Goal: Transaction & Acquisition: Obtain resource

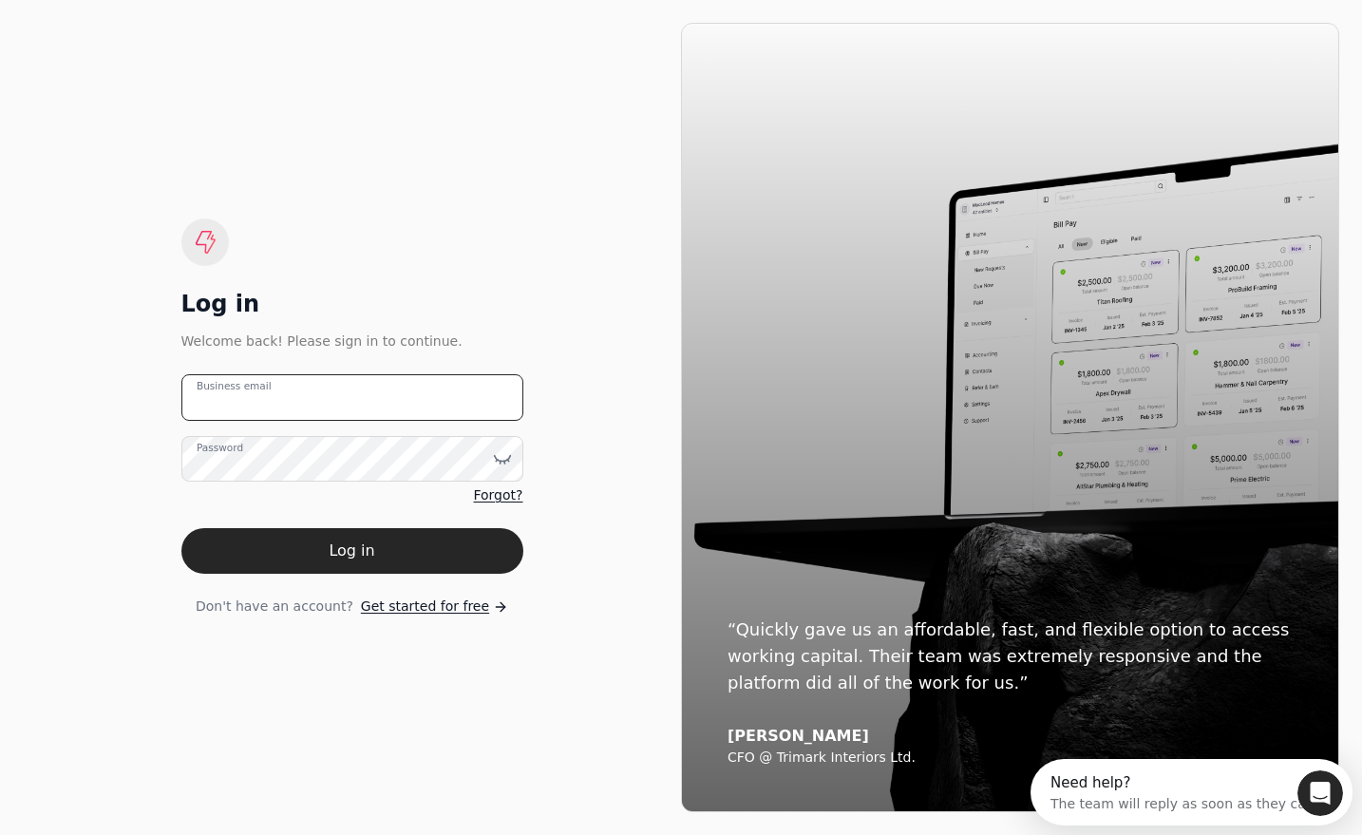
click at [299, 403] on email "Business email" at bounding box center [352, 397] width 342 height 47
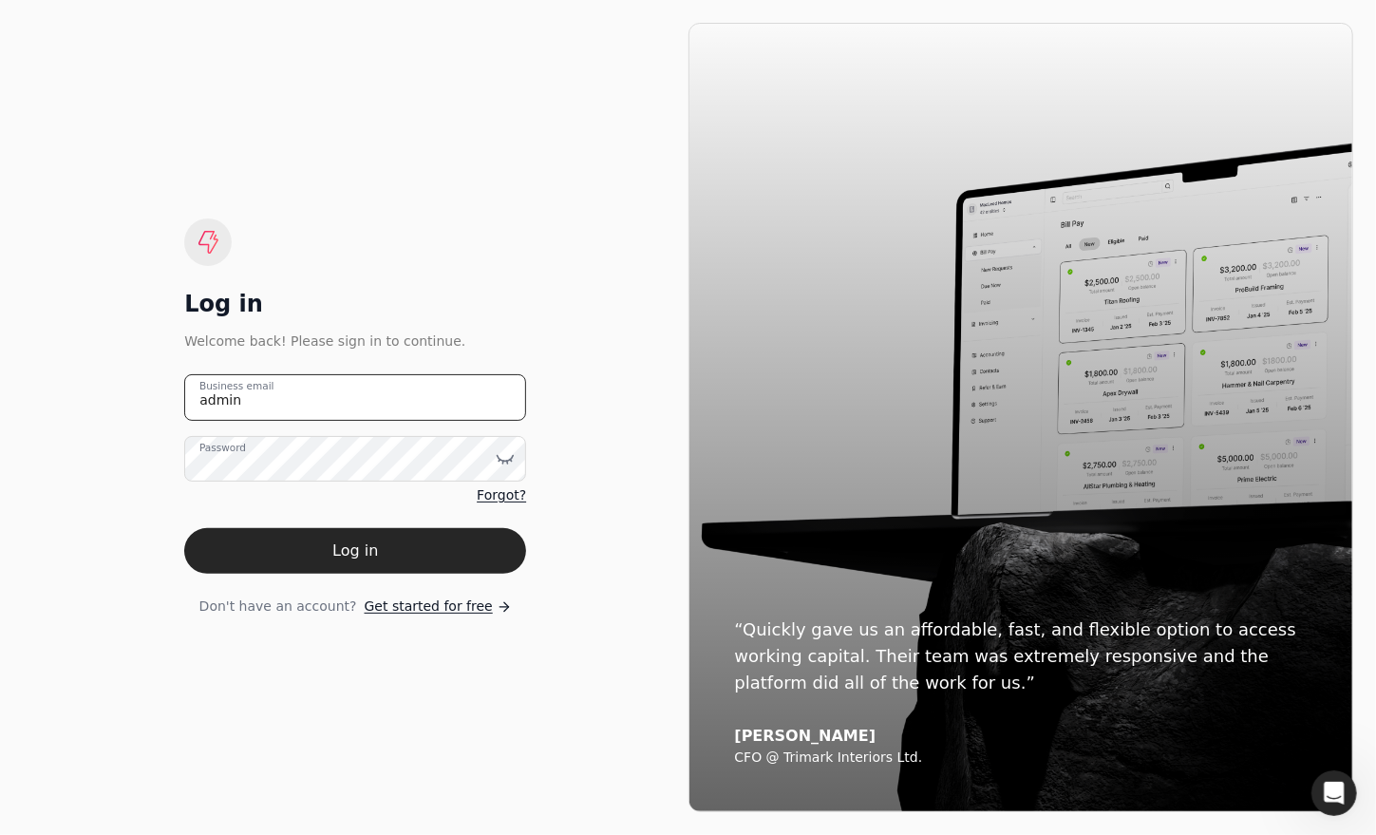
type email "[EMAIL_ADDRESS][DOMAIN_NAME]"
click at [184, 528] on button "Log in" at bounding box center [355, 551] width 342 height 46
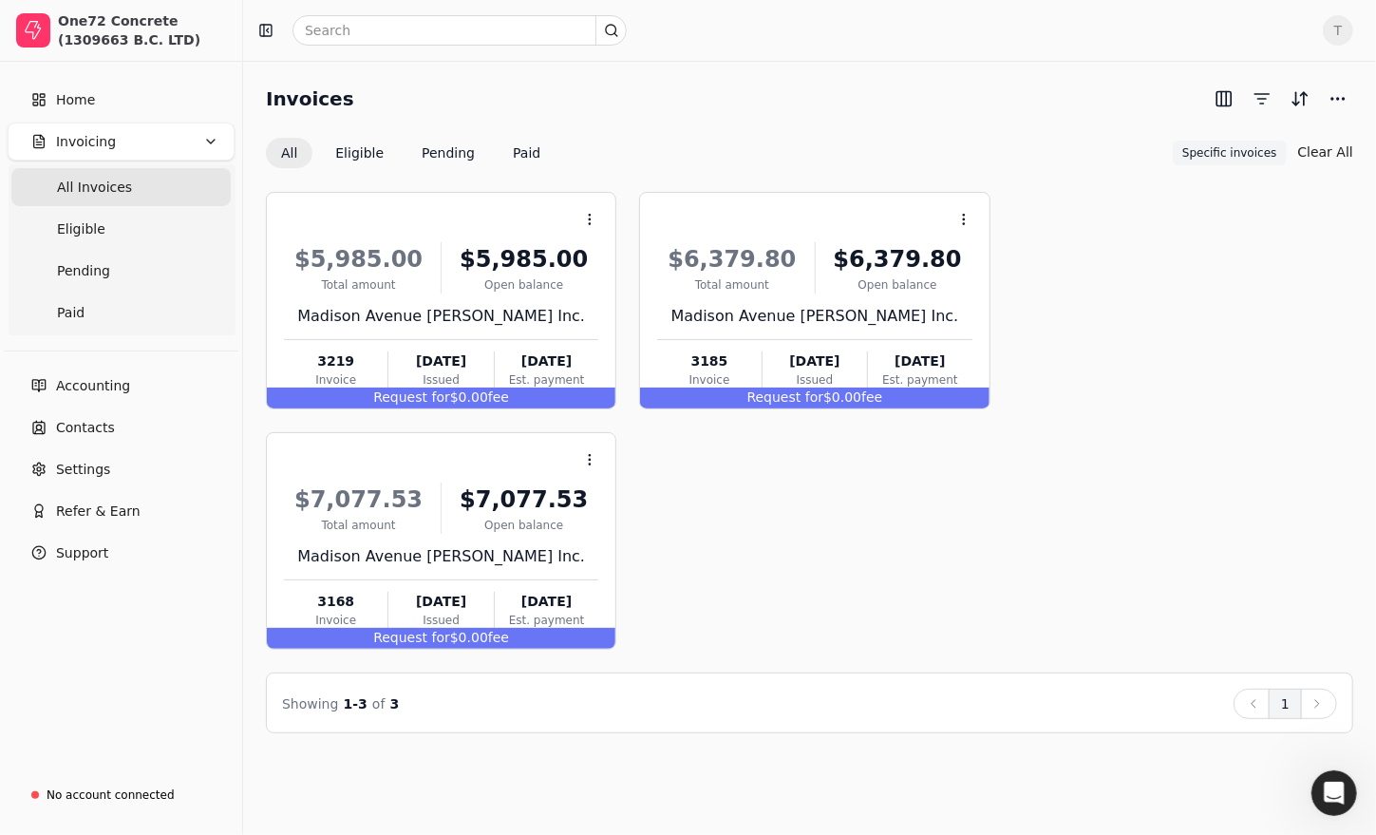
click at [80, 176] on Invoices "All Invoices" at bounding box center [120, 187] width 219 height 38
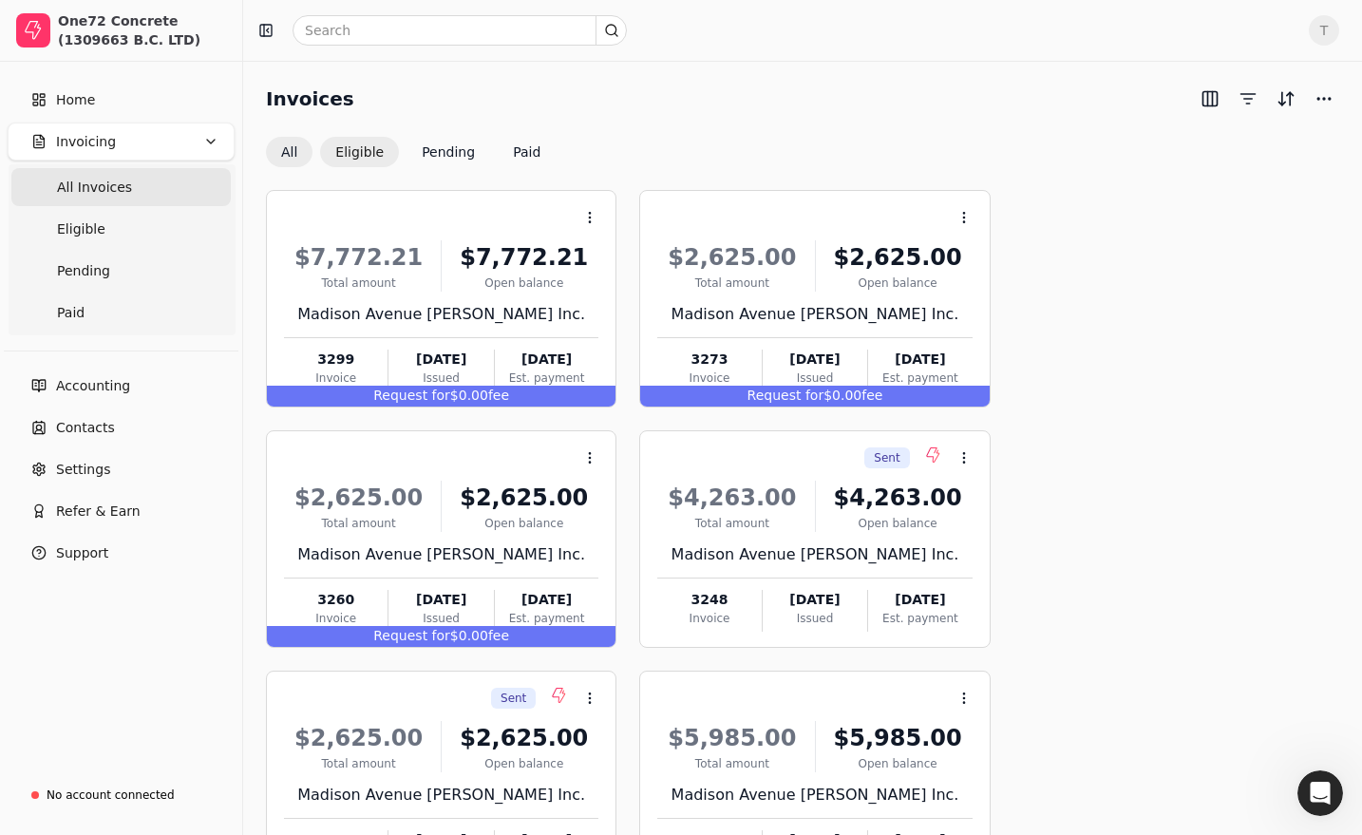
click at [371, 147] on button "Eligible" at bounding box center [359, 152] width 79 height 30
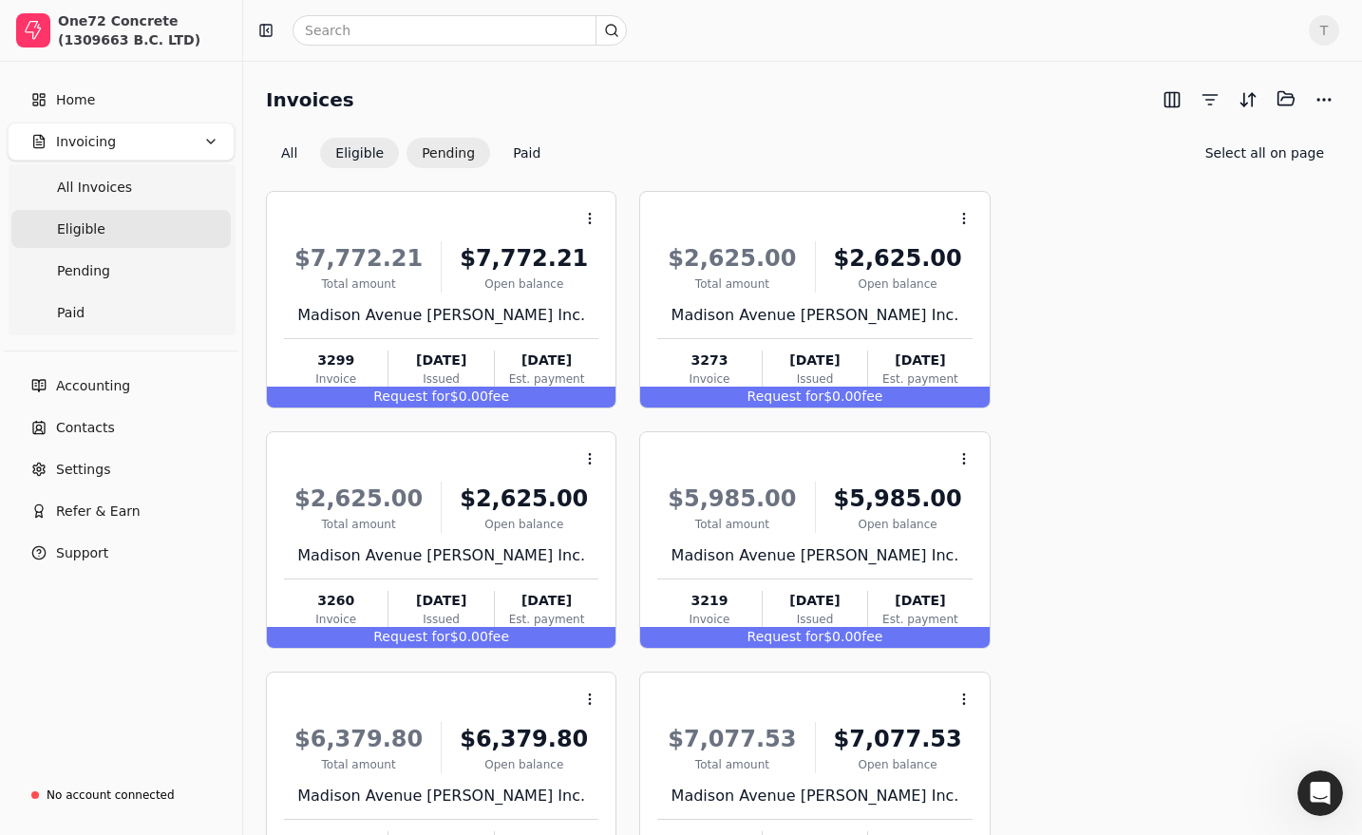
click at [451, 141] on button "Pending" at bounding box center [448, 153] width 84 height 30
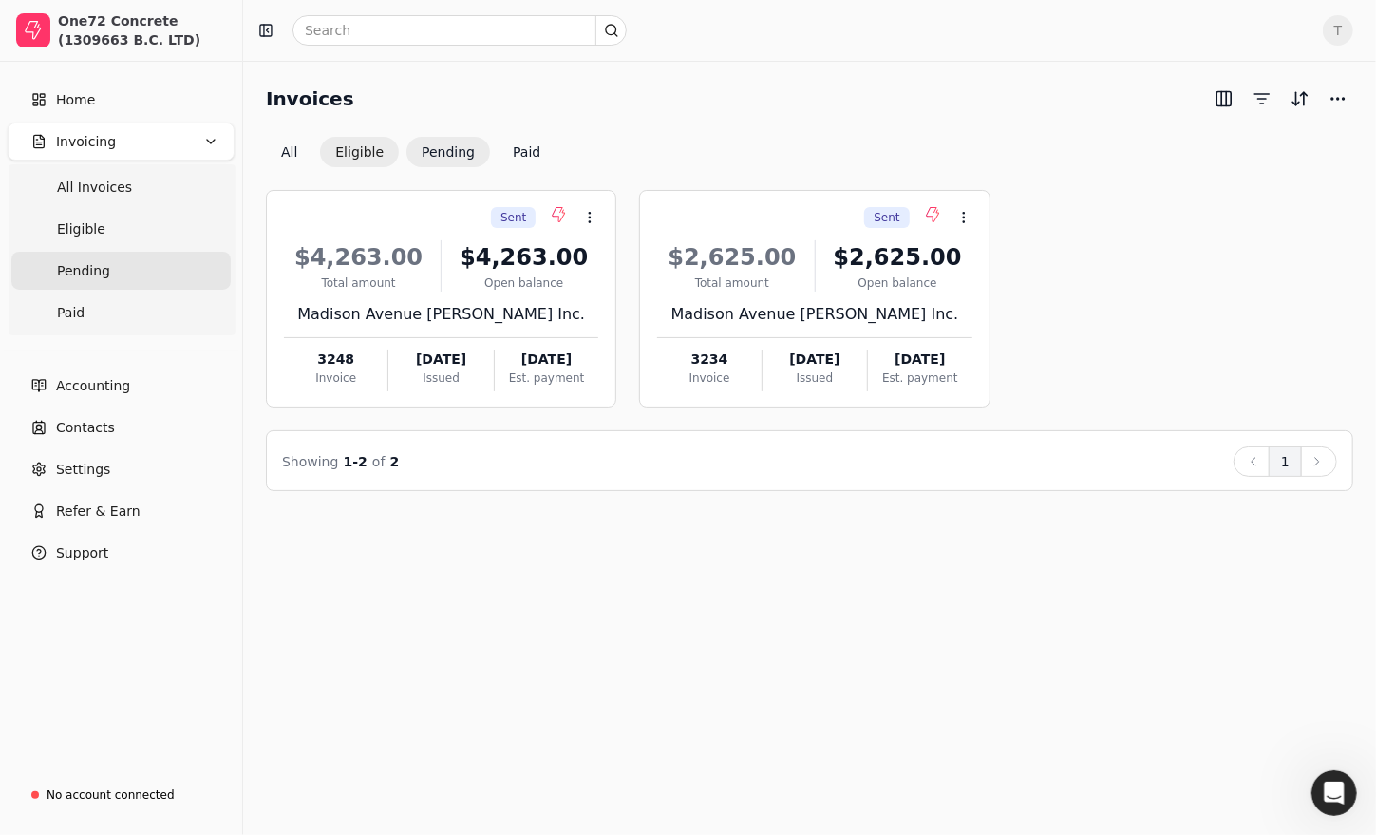
click at [360, 141] on button "Eligible" at bounding box center [359, 152] width 79 height 30
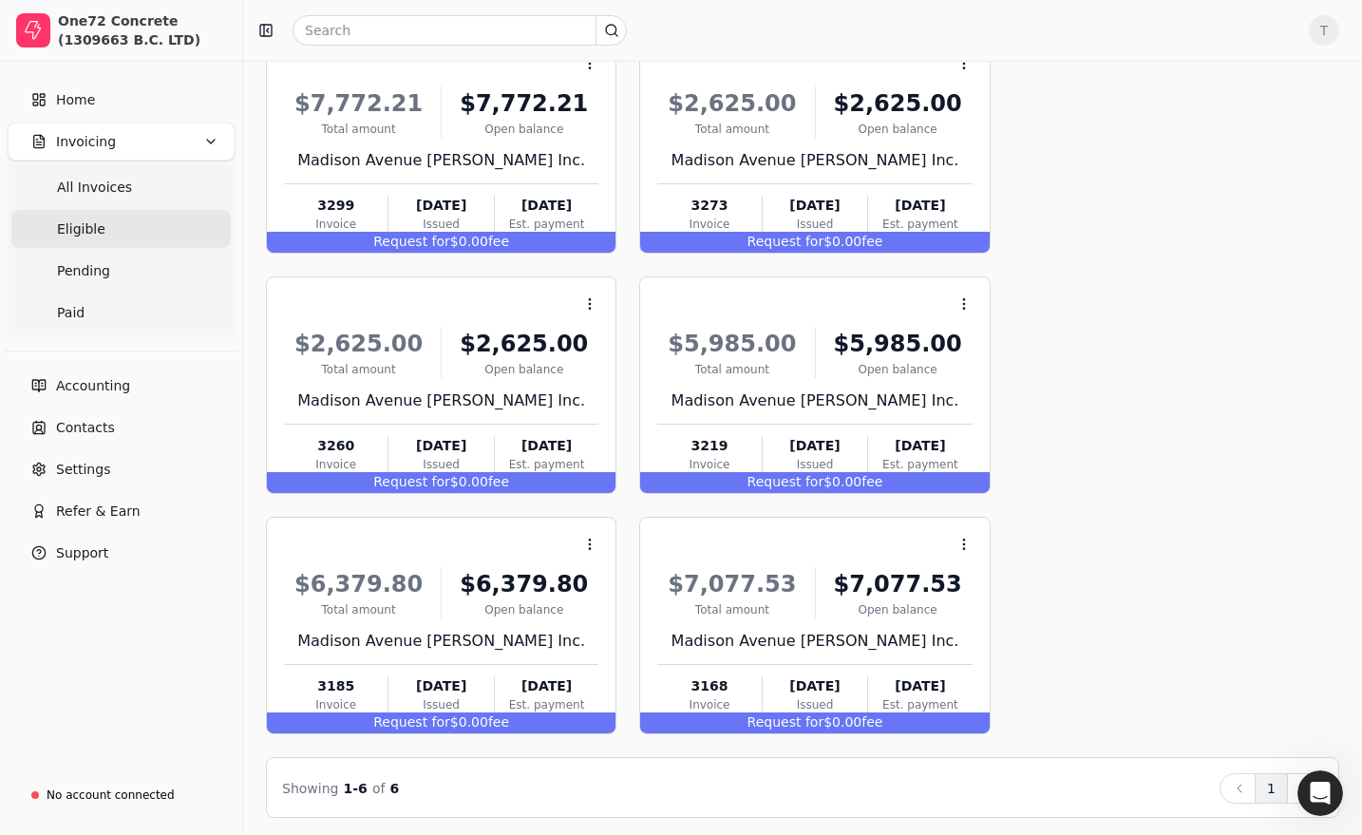
scroll to position [156, 0]
click at [830, 714] on div "Request for $0.00 fee" at bounding box center [814, 721] width 349 height 21
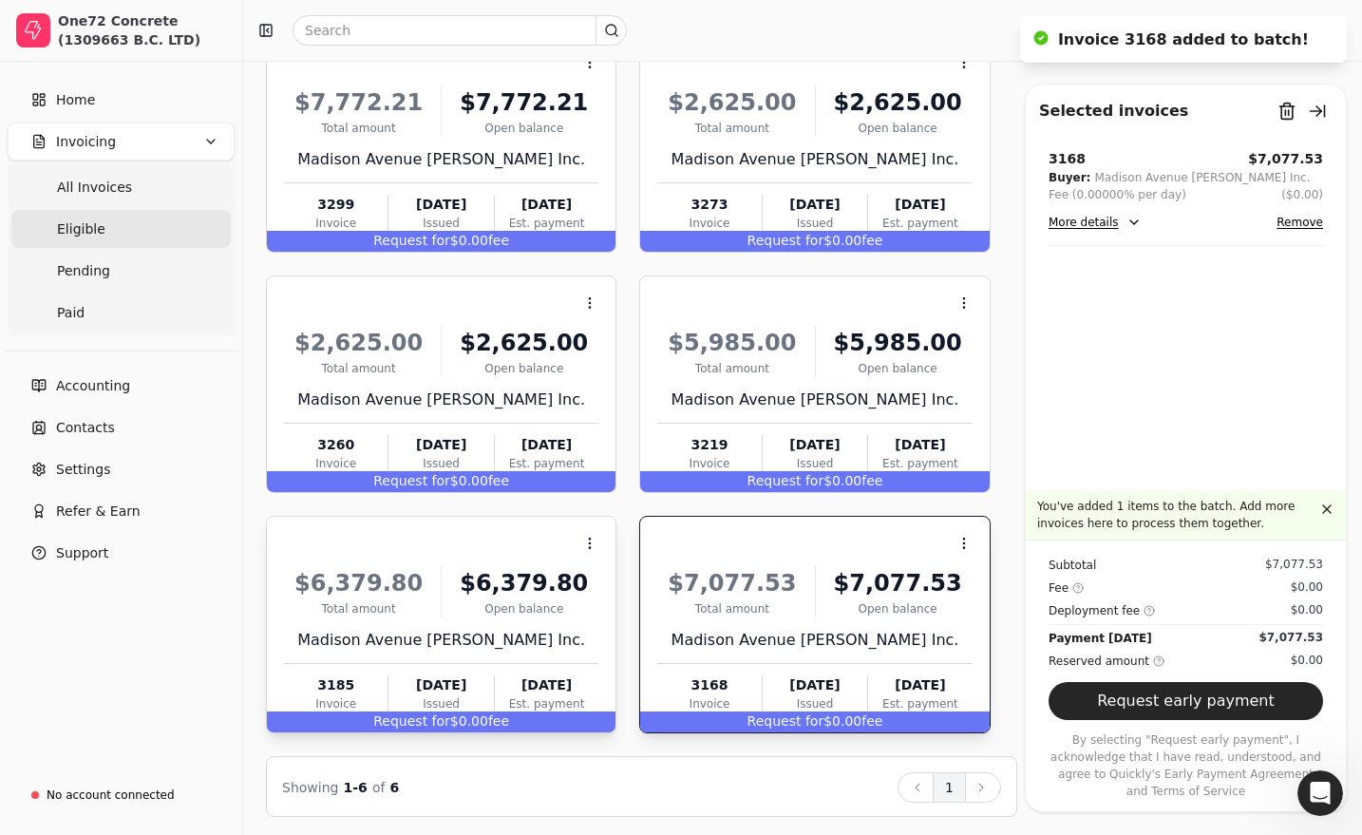
click at [540, 711] on div "Request for $0.00 fee" at bounding box center [441, 721] width 349 height 21
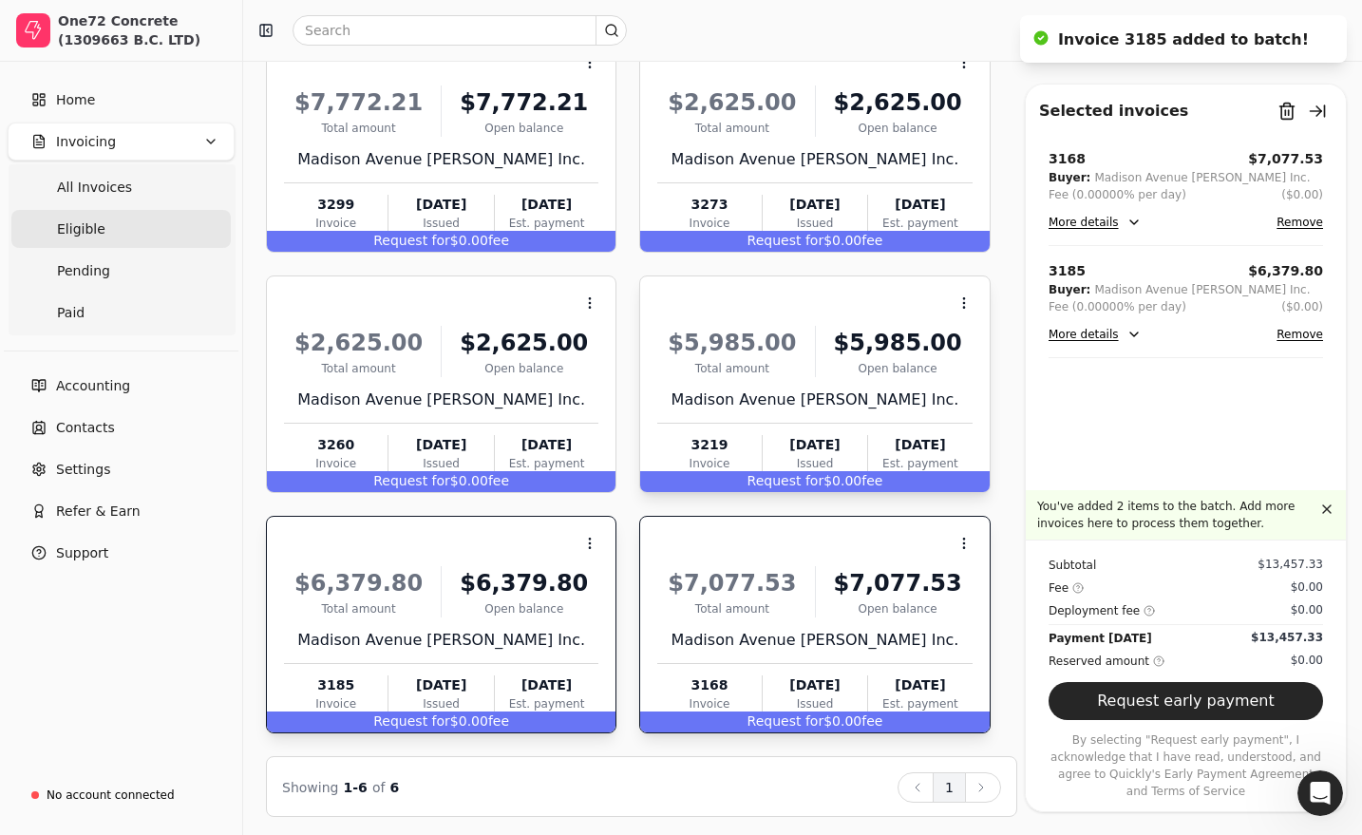
click at [830, 471] on div "Request for $0.00 fee" at bounding box center [814, 481] width 349 height 21
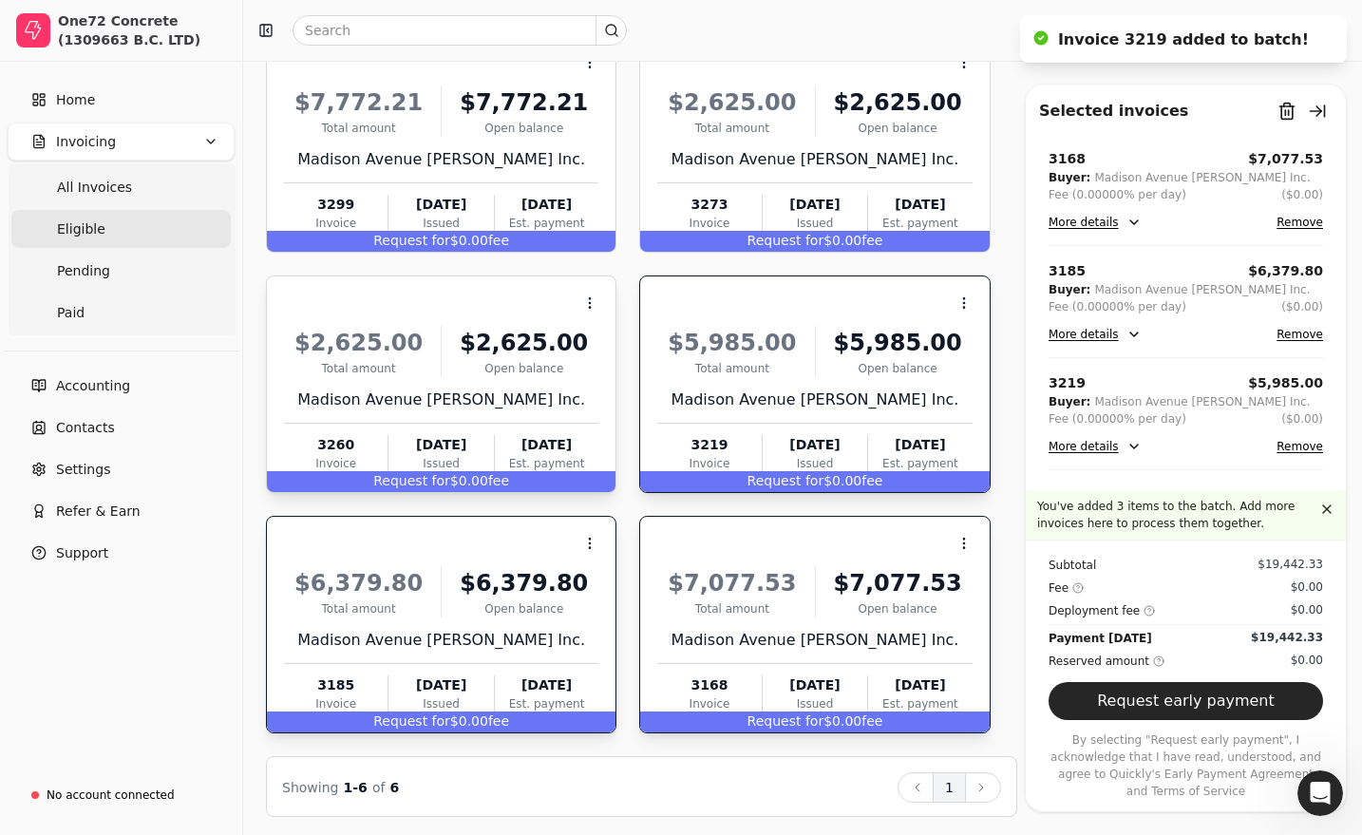
click at [544, 471] on div "Request for $0.00 fee" at bounding box center [441, 481] width 349 height 21
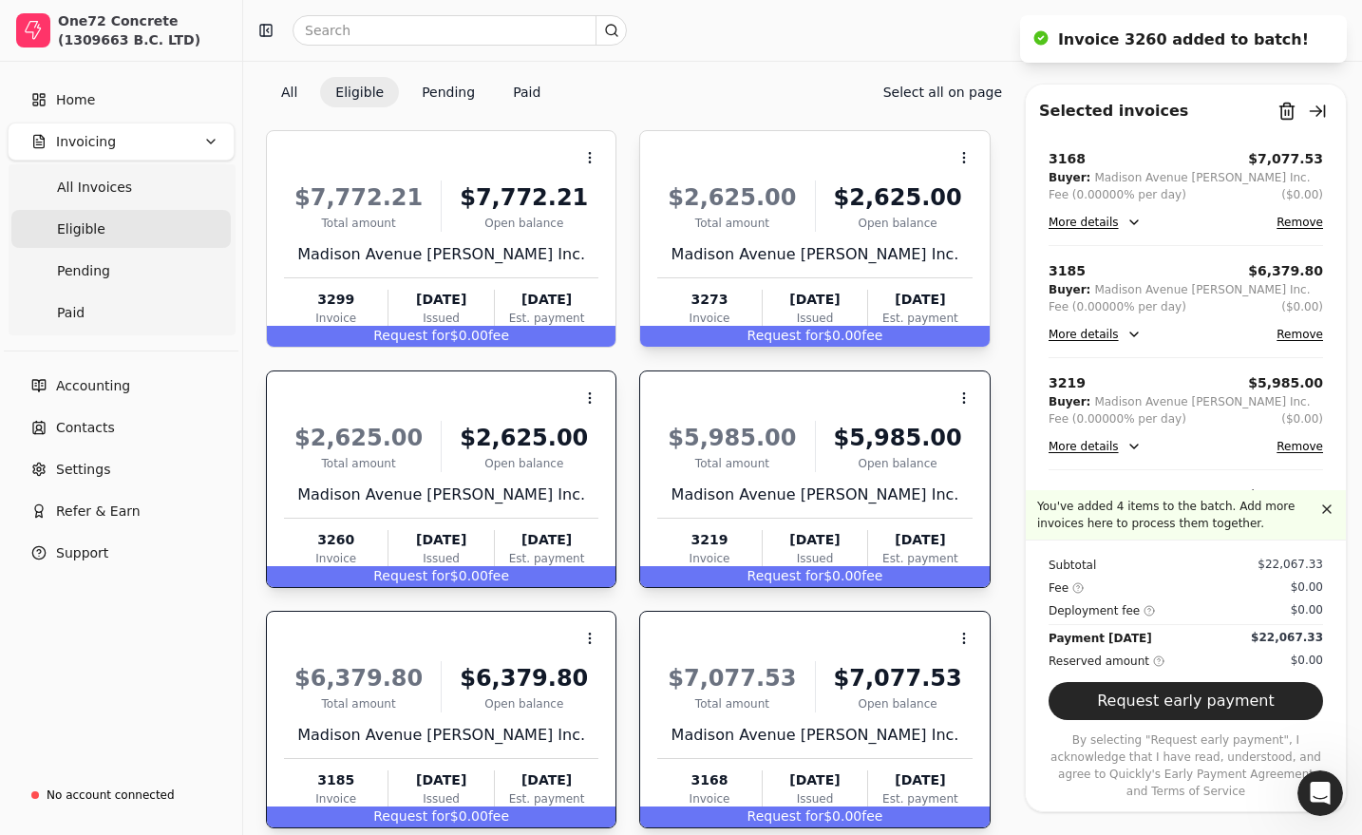
click at [818, 328] on span "Request for" at bounding box center [785, 335] width 77 height 15
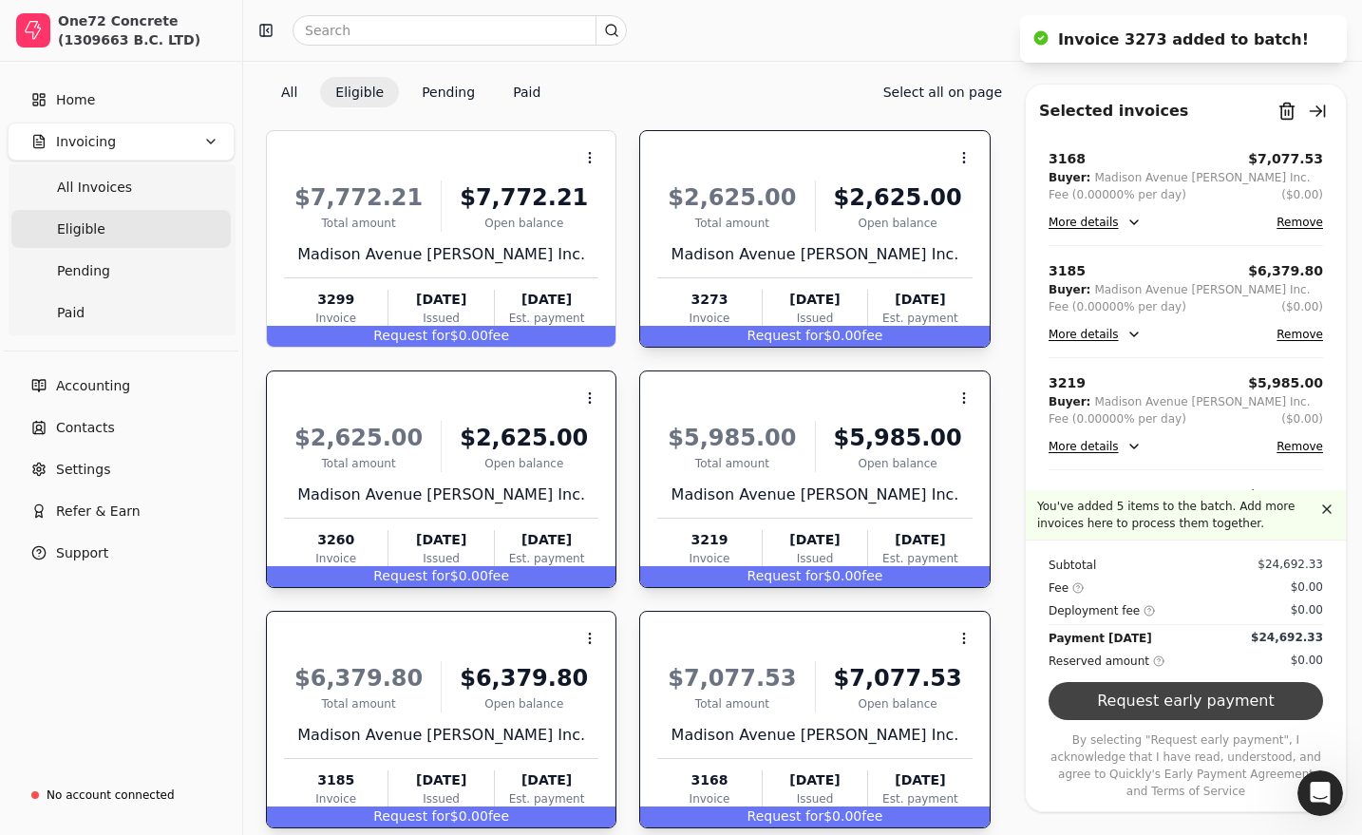
click at [1167, 712] on button "Request early payment" at bounding box center [1185, 701] width 274 height 38
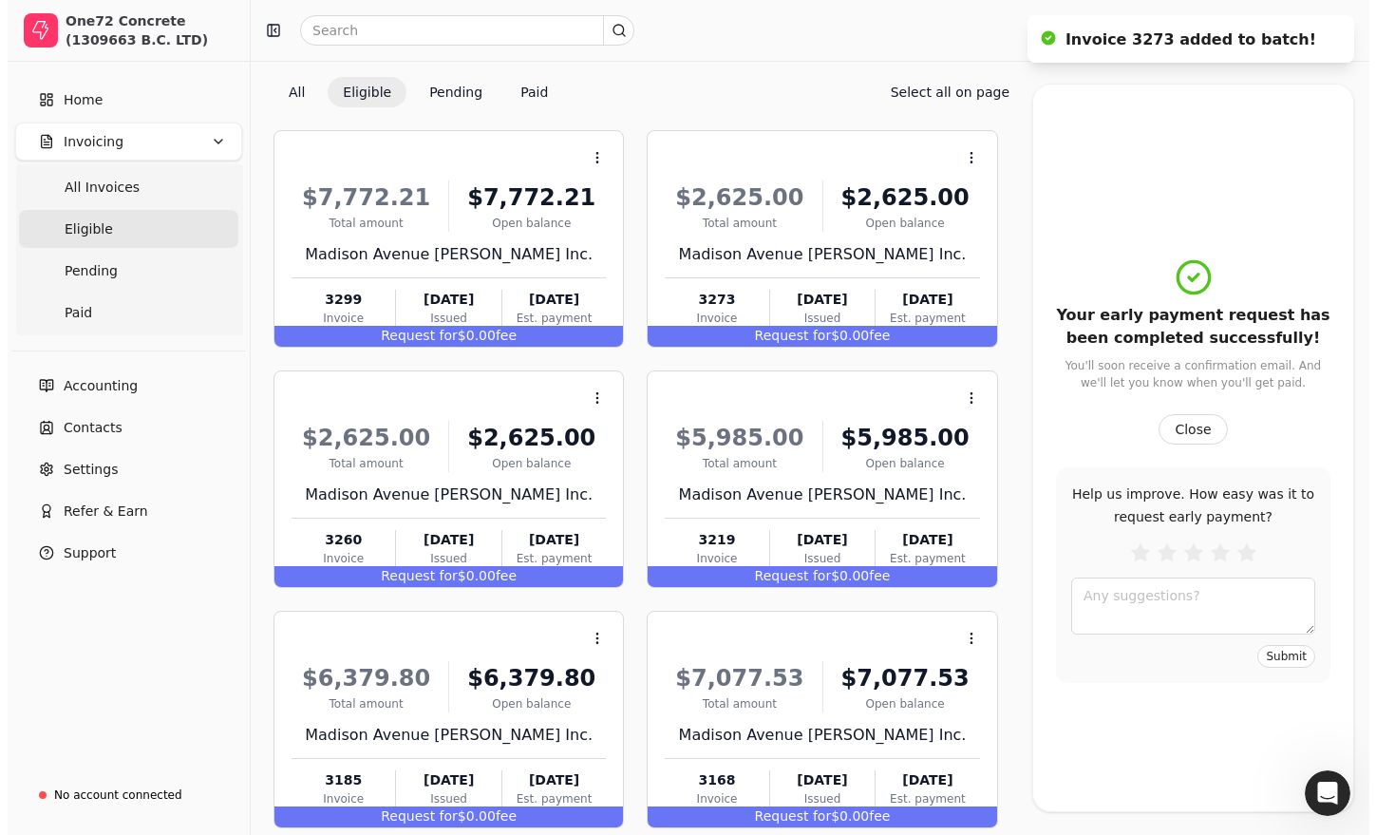
scroll to position [0, 0]
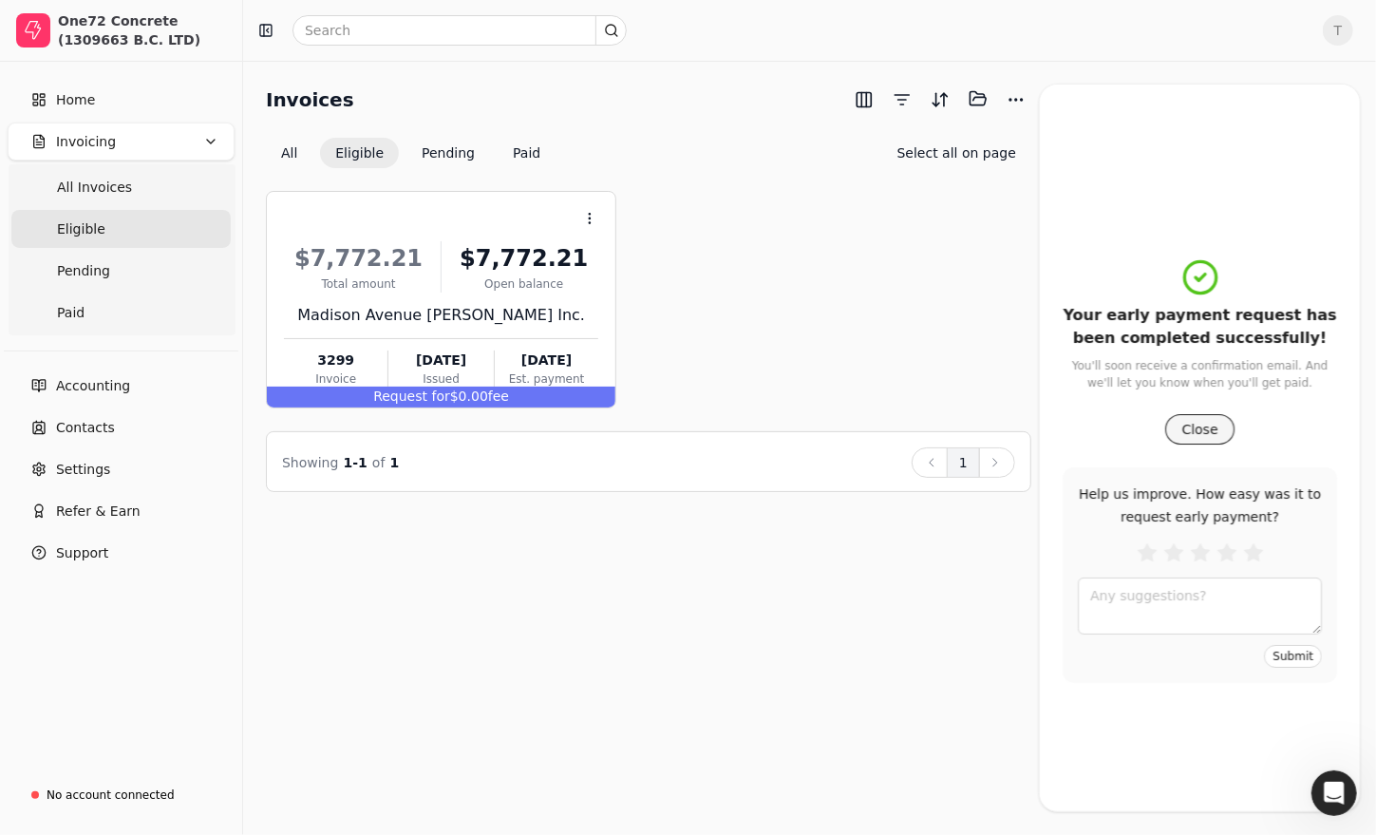
click at [1199, 422] on button "Close" at bounding box center [1199, 429] width 68 height 30
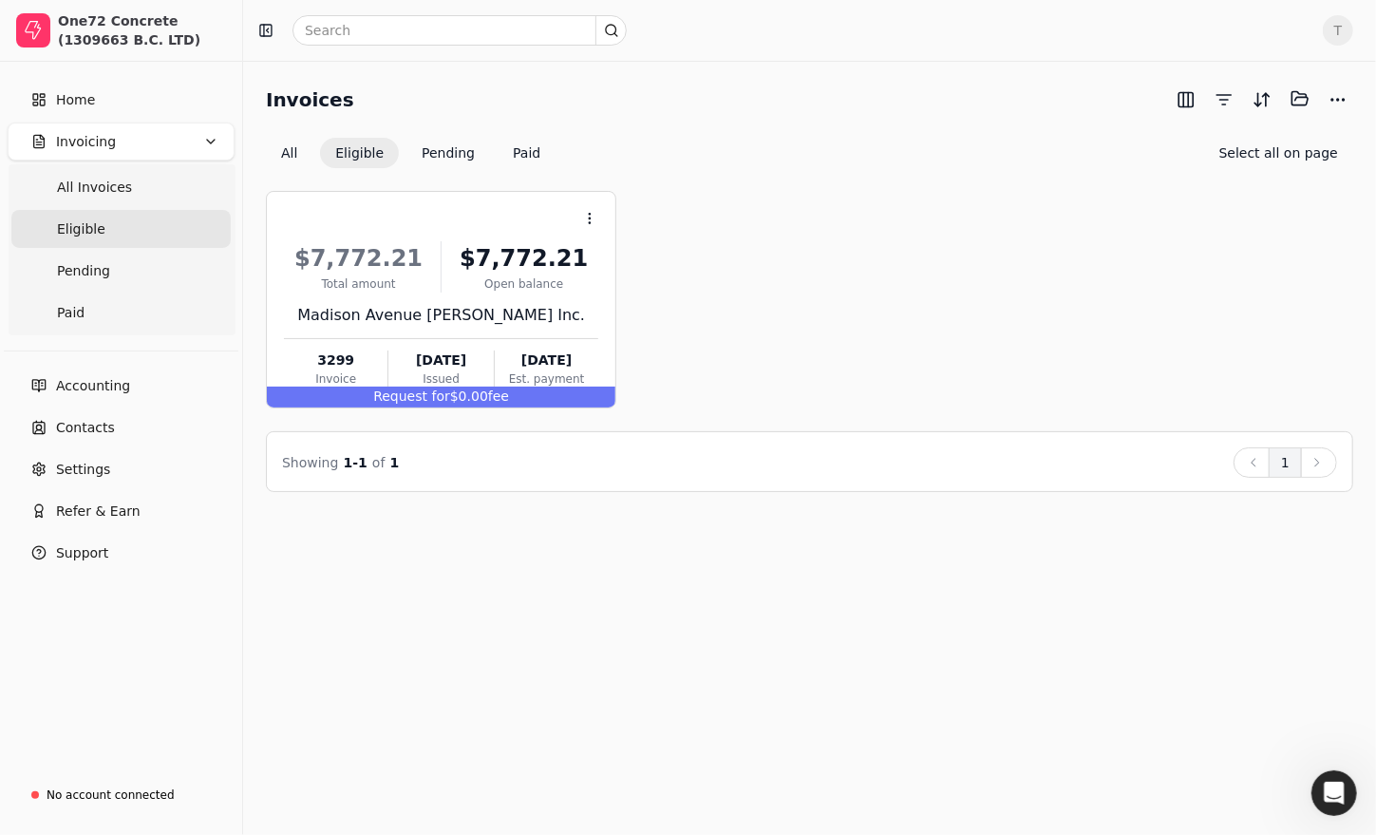
click at [1346, 34] on span "T" at bounding box center [1338, 30] width 30 height 30
click at [1224, 145] on span "Sign Out" at bounding box center [1206, 143] width 57 height 20
